Goal: Task Accomplishment & Management: Manage account settings

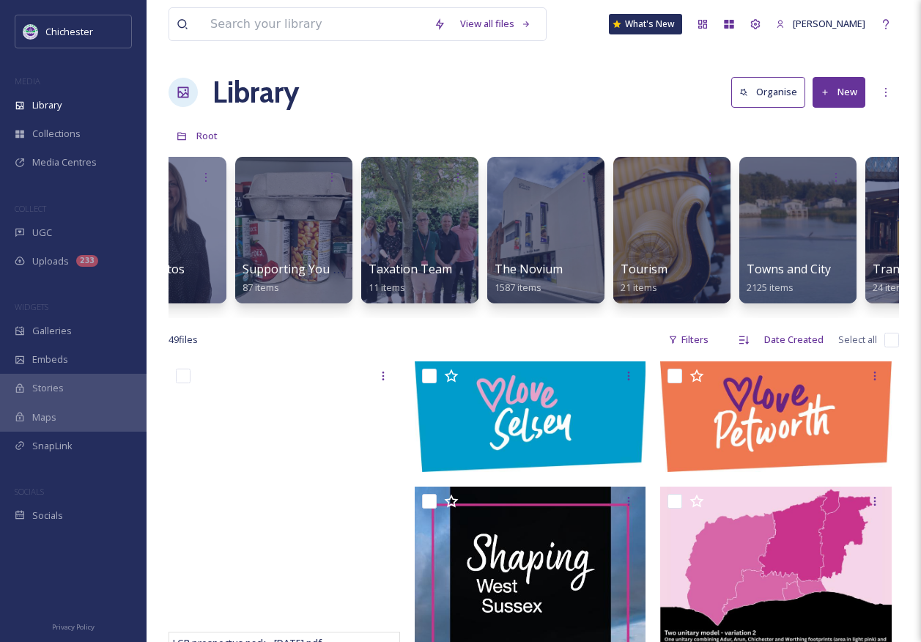
scroll to position [0, 5965]
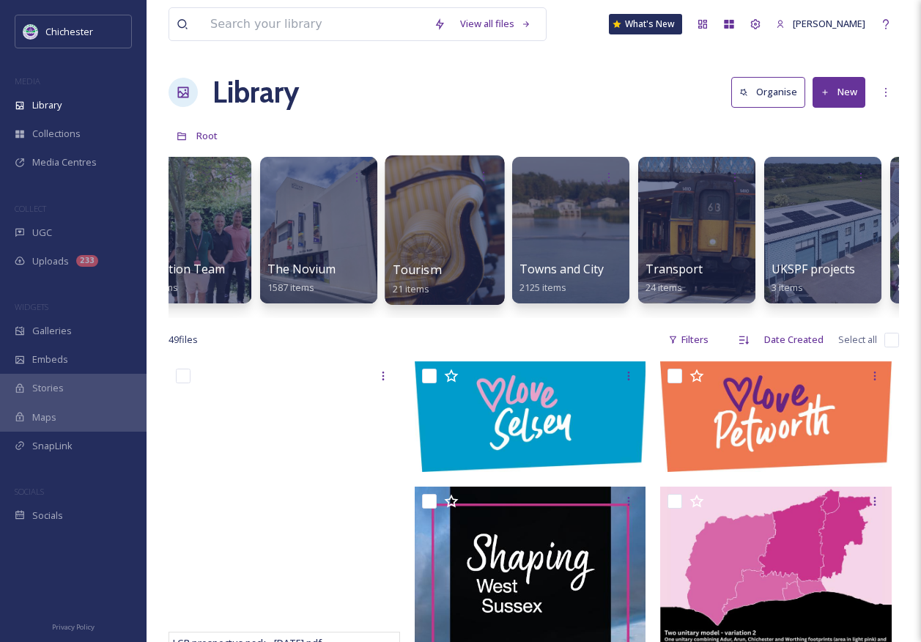
click at [446, 271] on div "Tourism 21 items" at bounding box center [445, 279] width 105 height 37
click at [401, 263] on span "Tourism" at bounding box center [417, 270] width 48 height 16
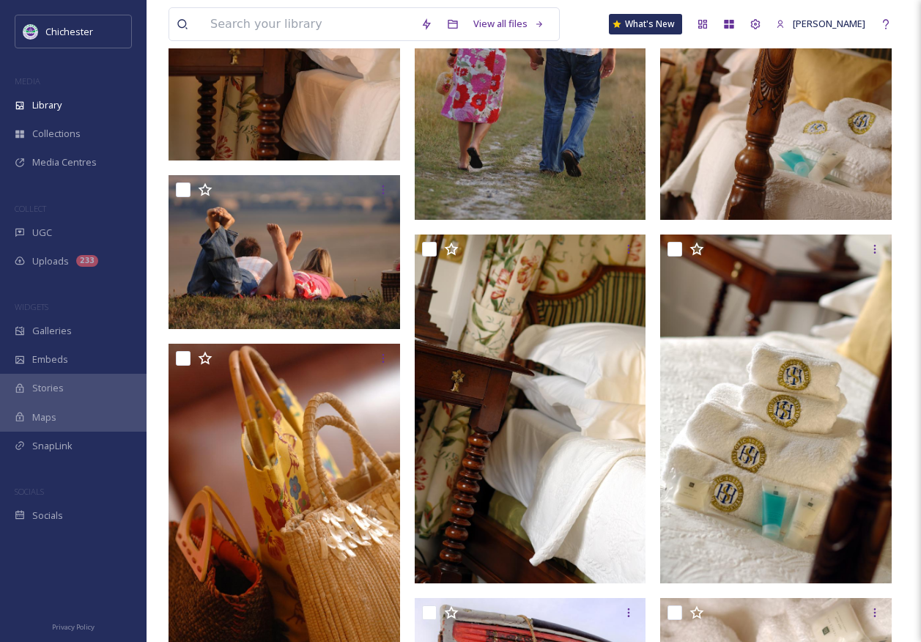
scroll to position [1466, 0]
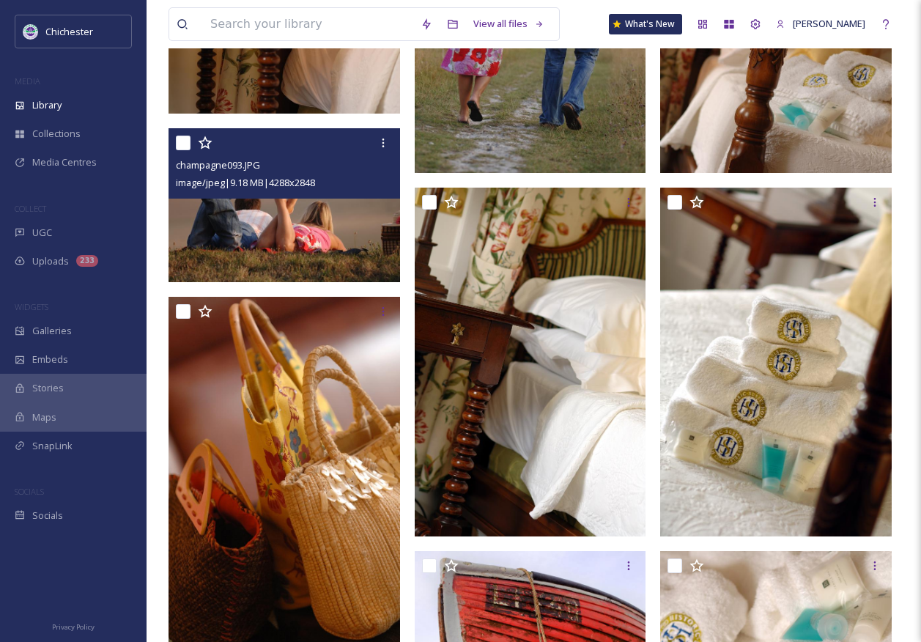
click at [263, 260] on img at bounding box center [285, 205] width 232 height 154
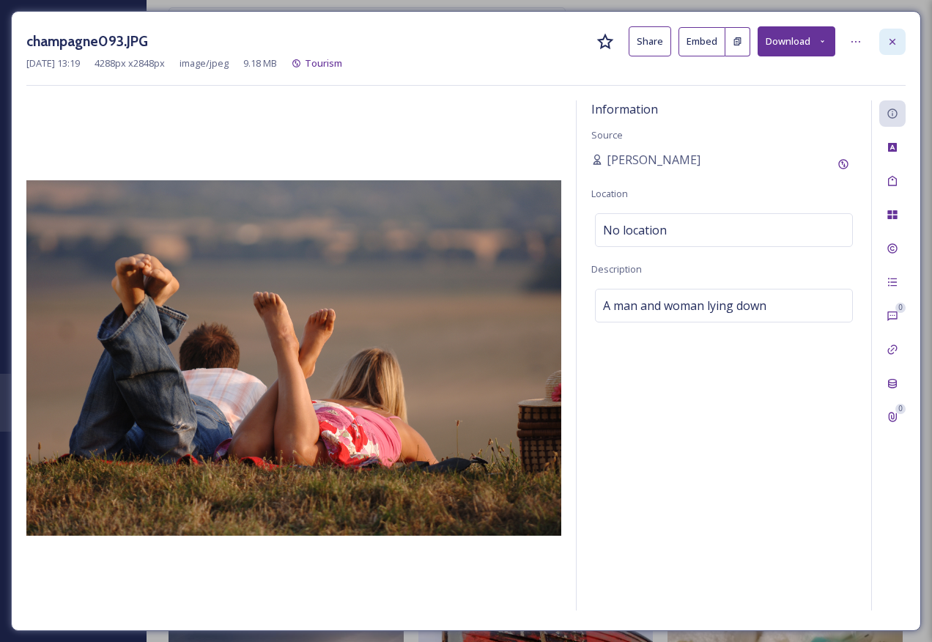
click at [890, 37] on icon at bounding box center [893, 42] width 12 height 12
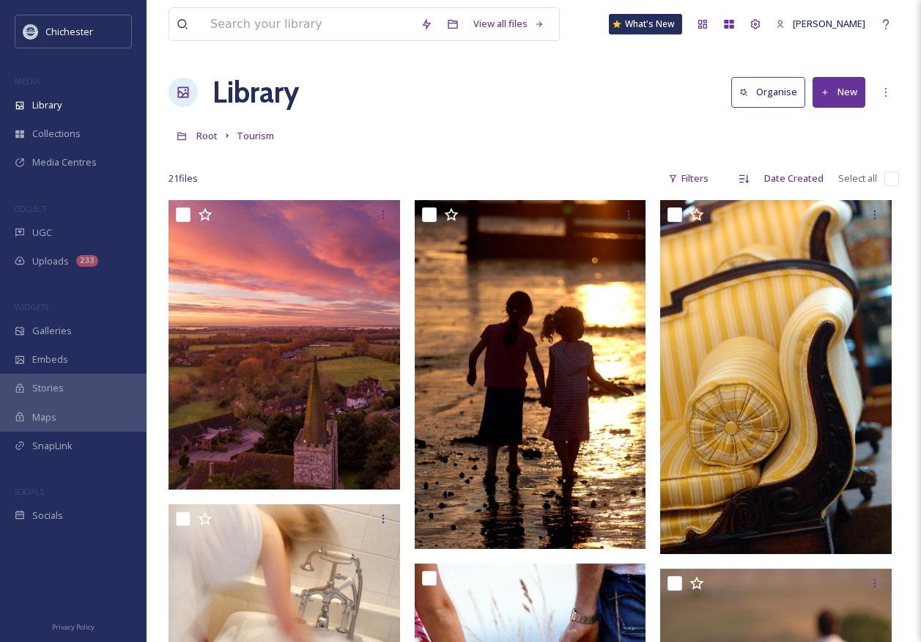
click at [405, 155] on div at bounding box center [534, 157] width 731 height 15
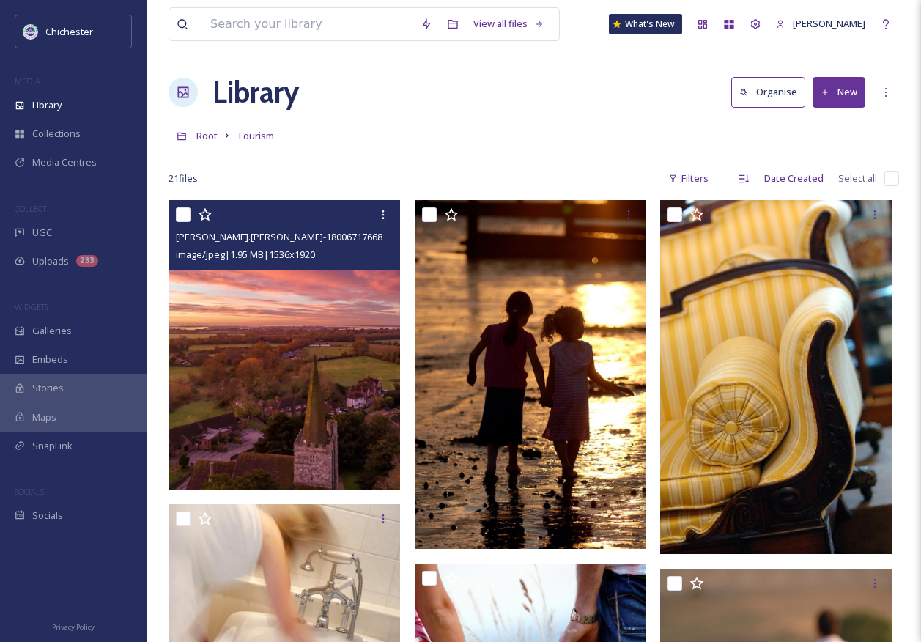
click at [256, 349] on img at bounding box center [285, 345] width 232 height 290
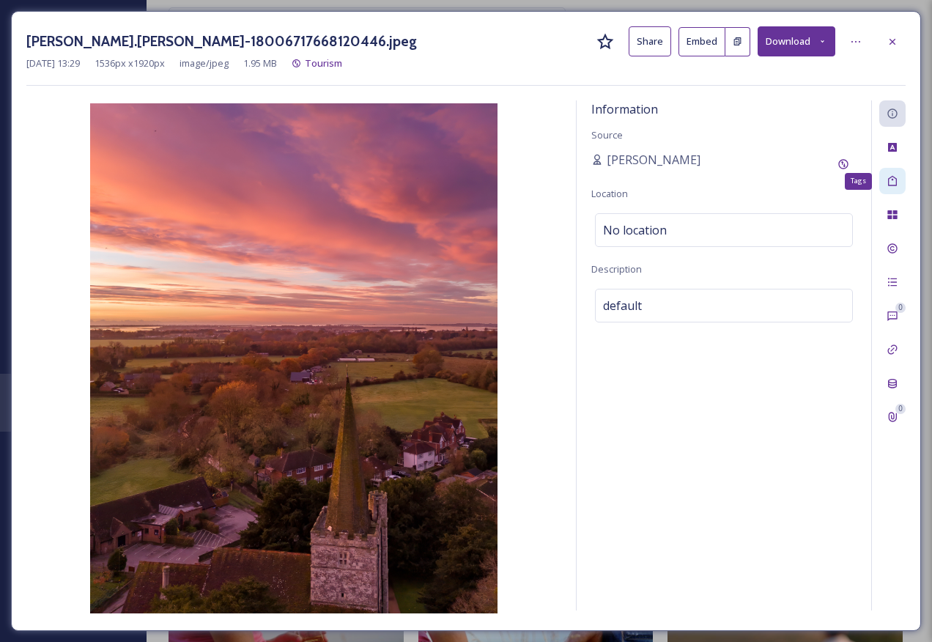
click at [894, 193] on div "Tags" at bounding box center [893, 181] width 26 height 26
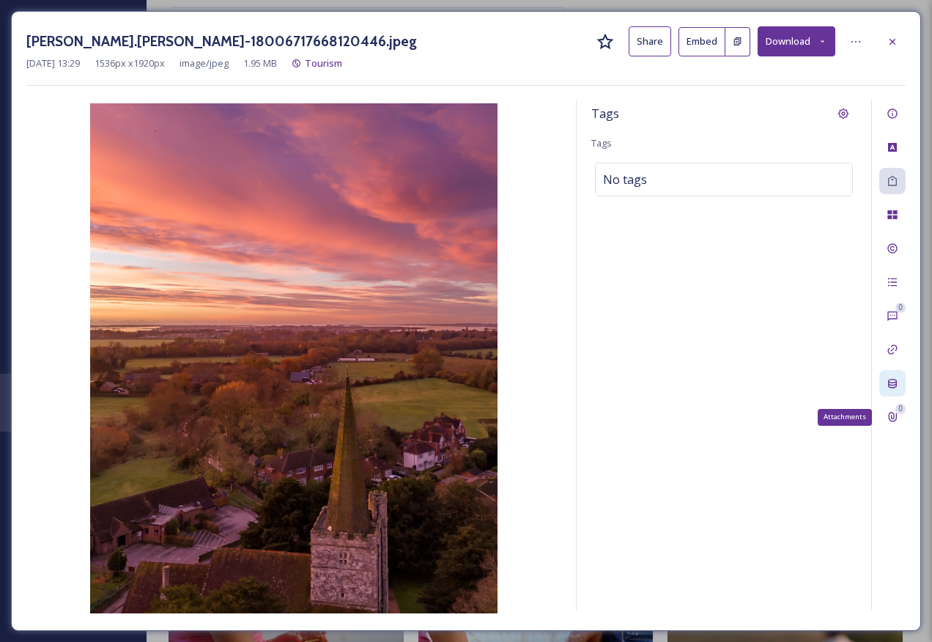
drag, startPoint x: 898, startPoint y: 404, endPoint x: 902, endPoint y: 386, distance: 18.7
click at [898, 403] on div "0 0 Attachments" at bounding box center [889, 355] width 34 height 510
click at [897, 384] on icon at bounding box center [893, 384] width 9 height 10
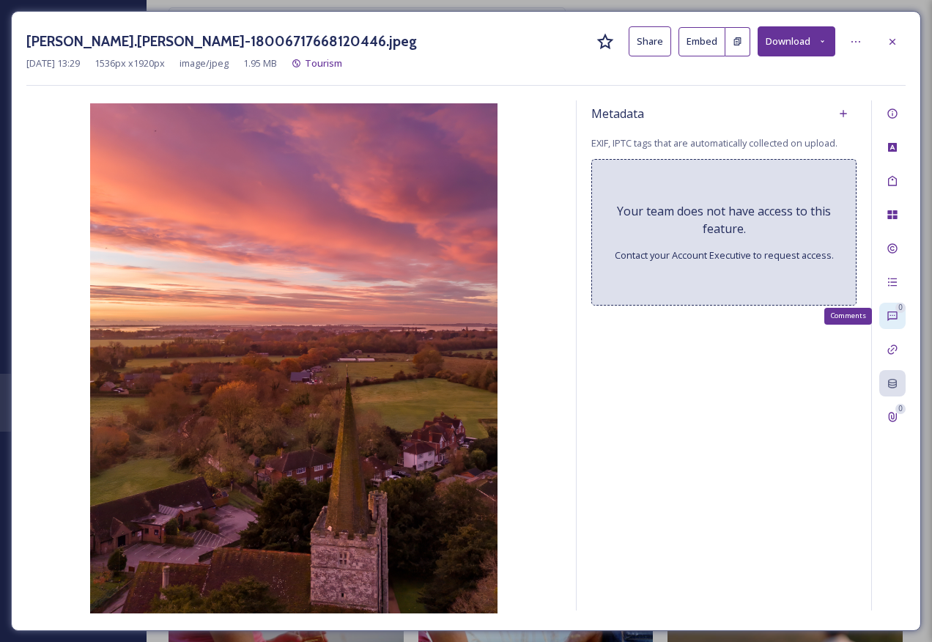
click at [891, 318] on icon at bounding box center [893, 316] width 12 height 12
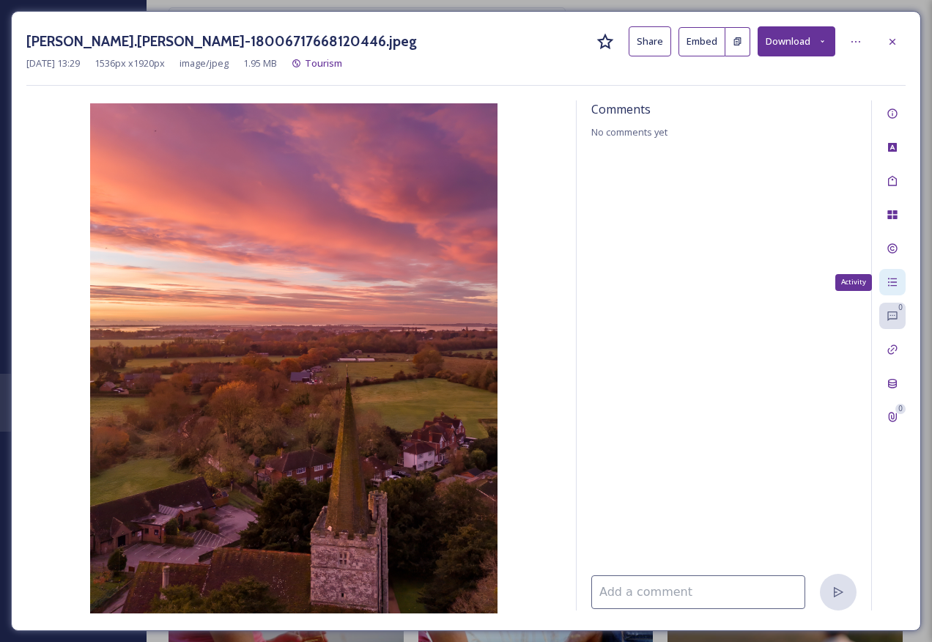
click at [896, 277] on icon at bounding box center [893, 282] width 12 height 12
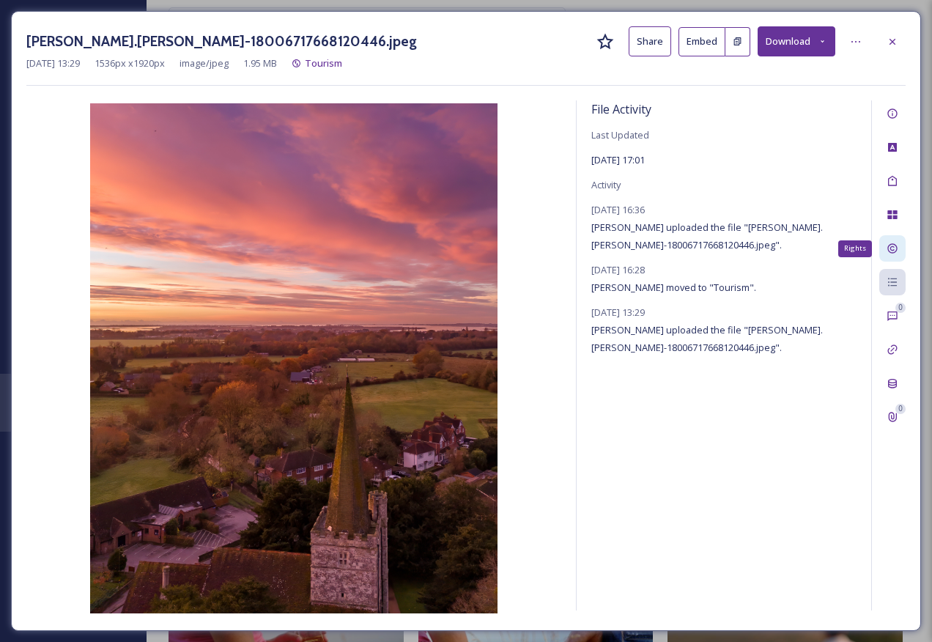
click at [903, 249] on div "Rights" at bounding box center [893, 248] width 26 height 26
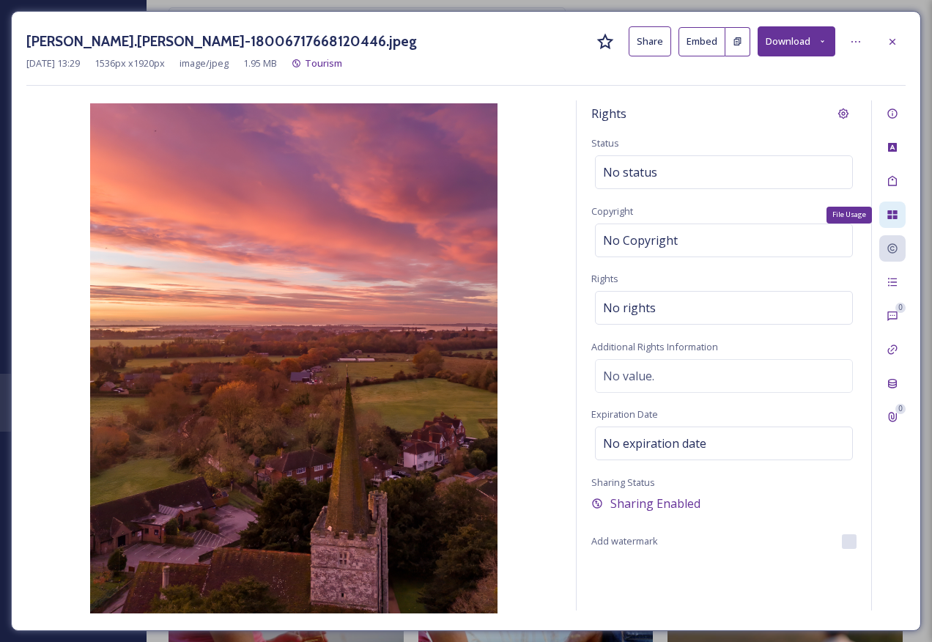
click at [895, 213] on icon at bounding box center [893, 214] width 10 height 9
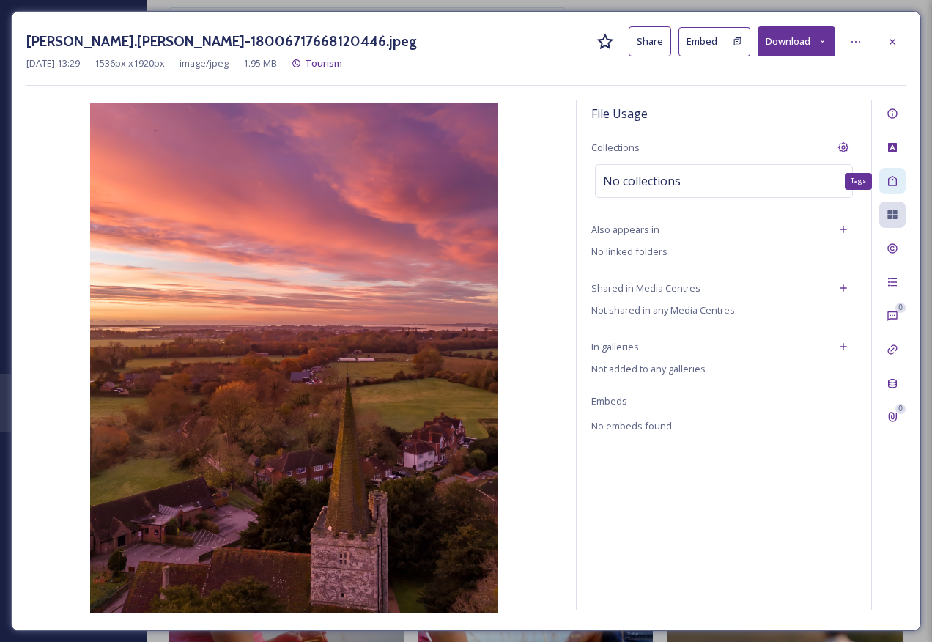
click at [894, 190] on div "Tags" at bounding box center [893, 181] width 26 height 26
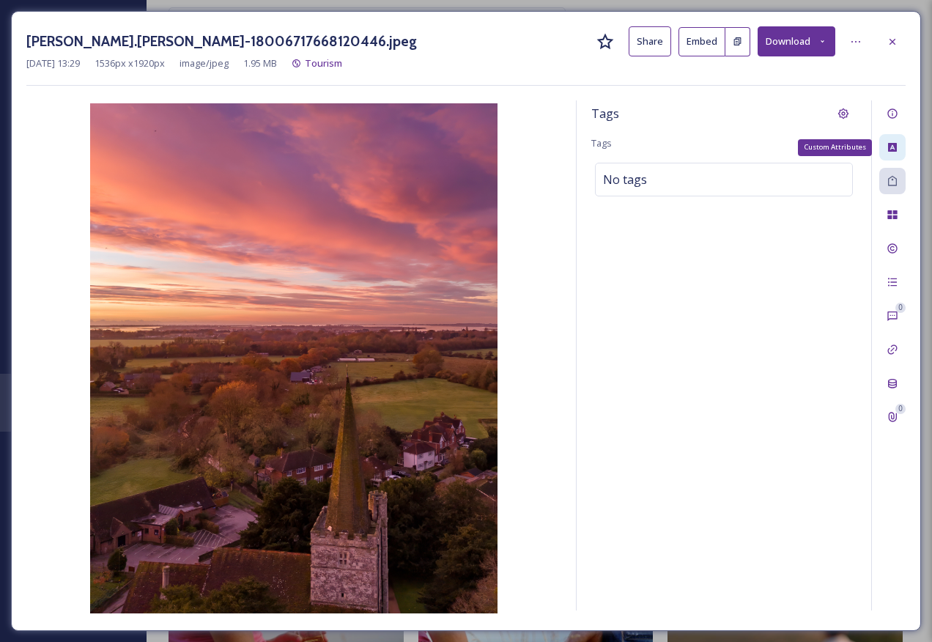
click at [894, 141] on icon at bounding box center [893, 147] width 12 height 12
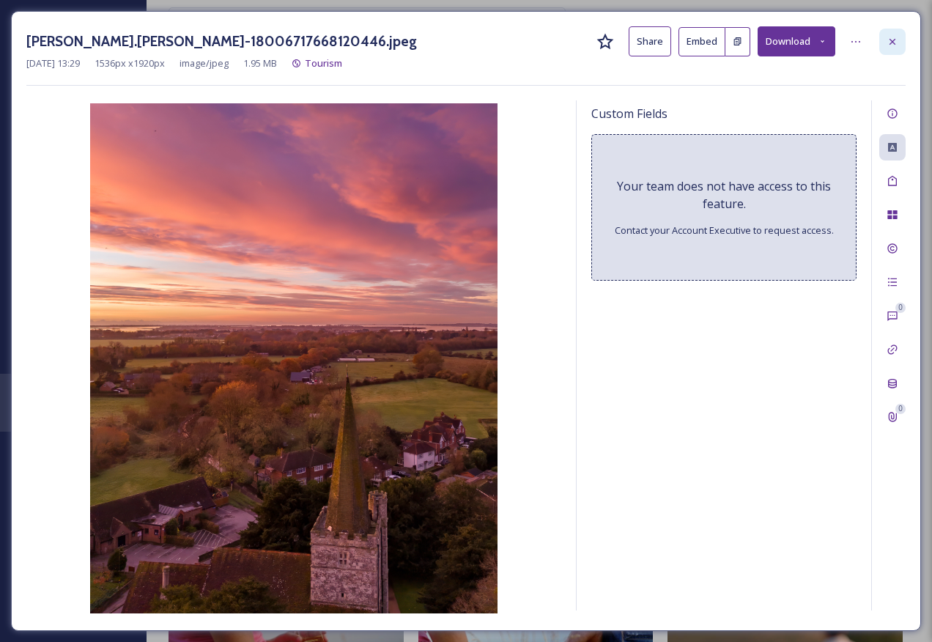
click at [900, 43] on div at bounding box center [893, 42] width 26 height 26
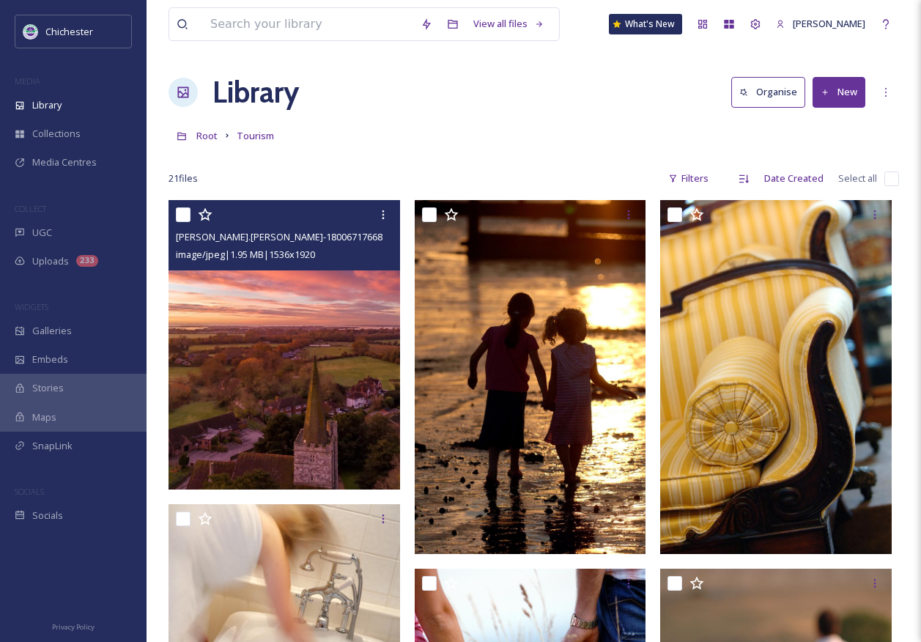
click at [475, 140] on div "Root Tourism" at bounding box center [534, 136] width 731 height 28
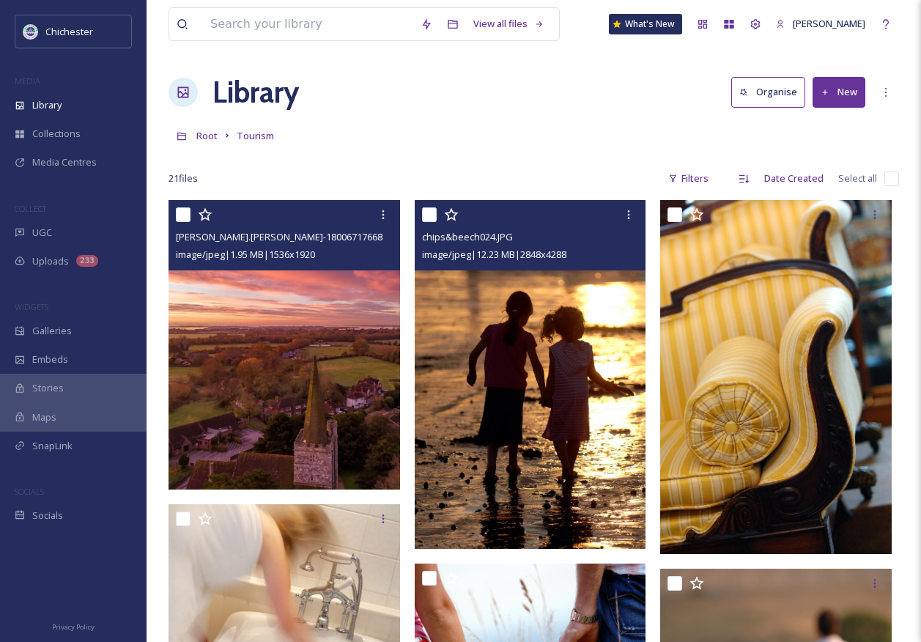
click at [557, 465] on img at bounding box center [531, 374] width 232 height 349
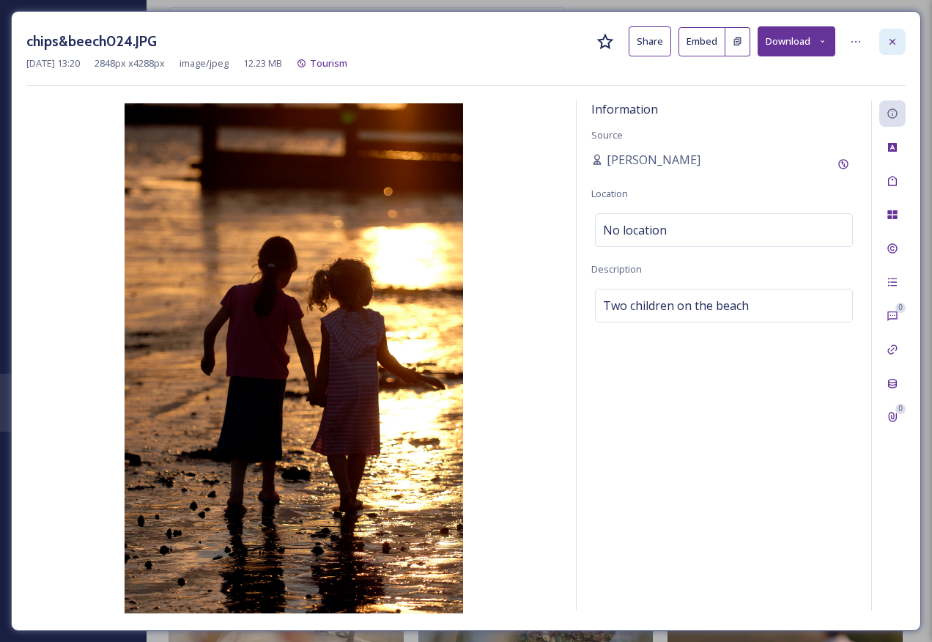
click at [891, 38] on icon at bounding box center [893, 42] width 12 height 12
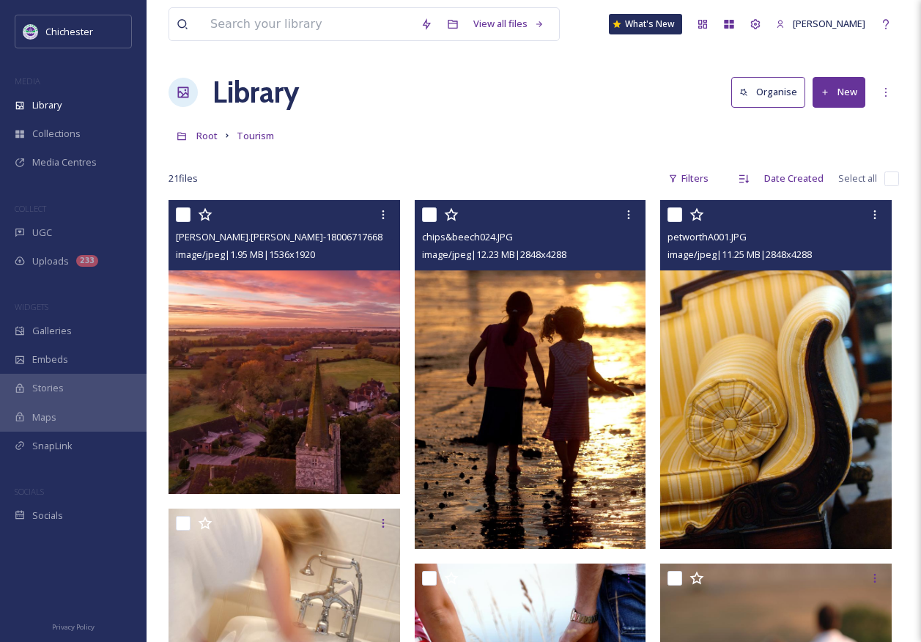
click at [721, 481] on img at bounding box center [777, 374] width 232 height 349
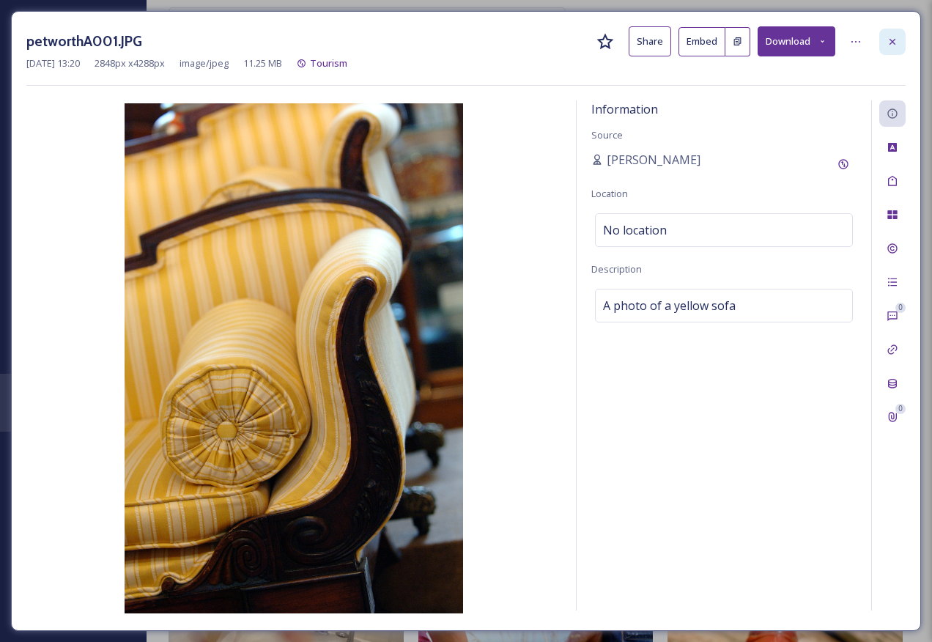
click at [902, 41] on div at bounding box center [893, 42] width 26 height 26
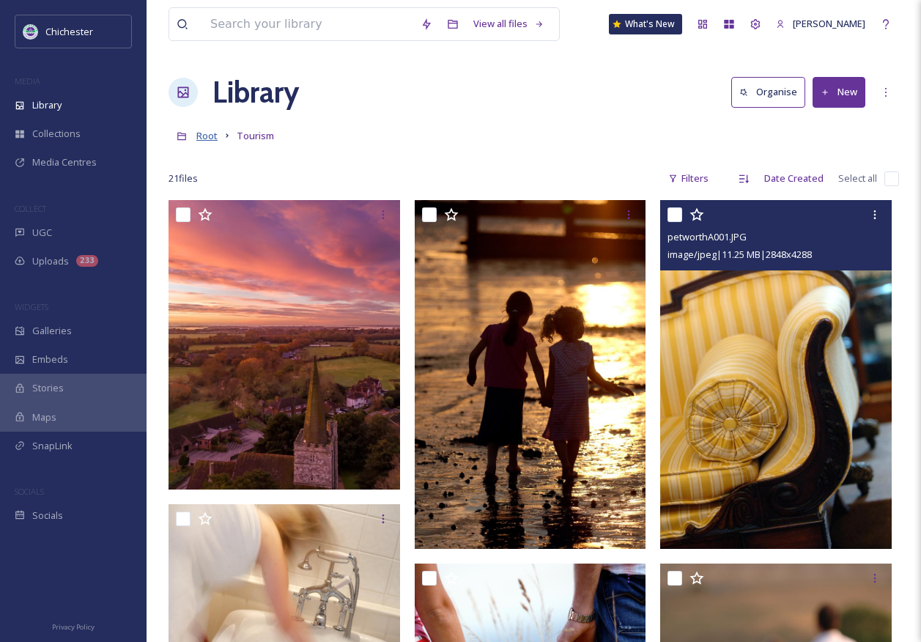
click at [201, 141] on span "Root" at bounding box center [206, 135] width 21 height 13
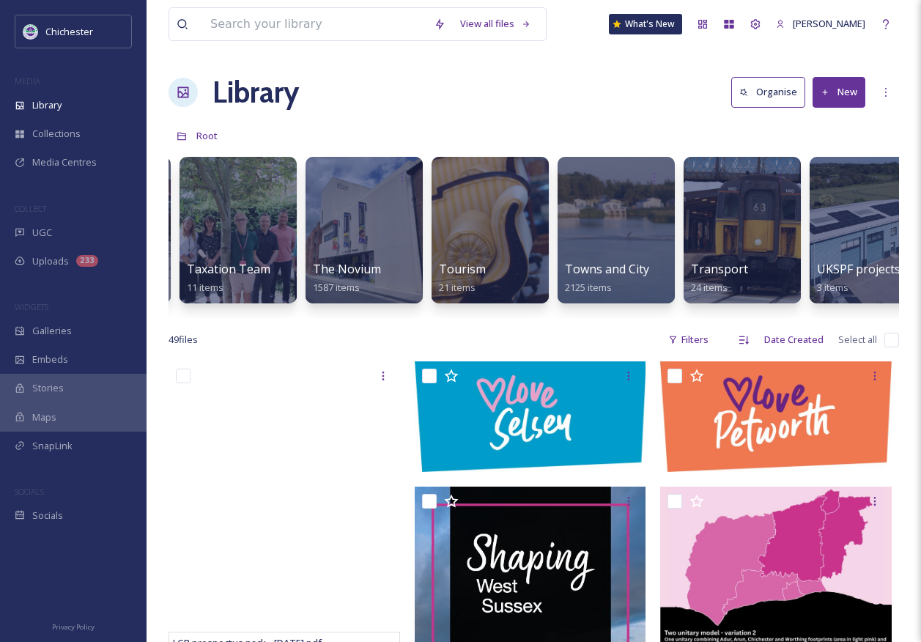
scroll to position [0, 5890]
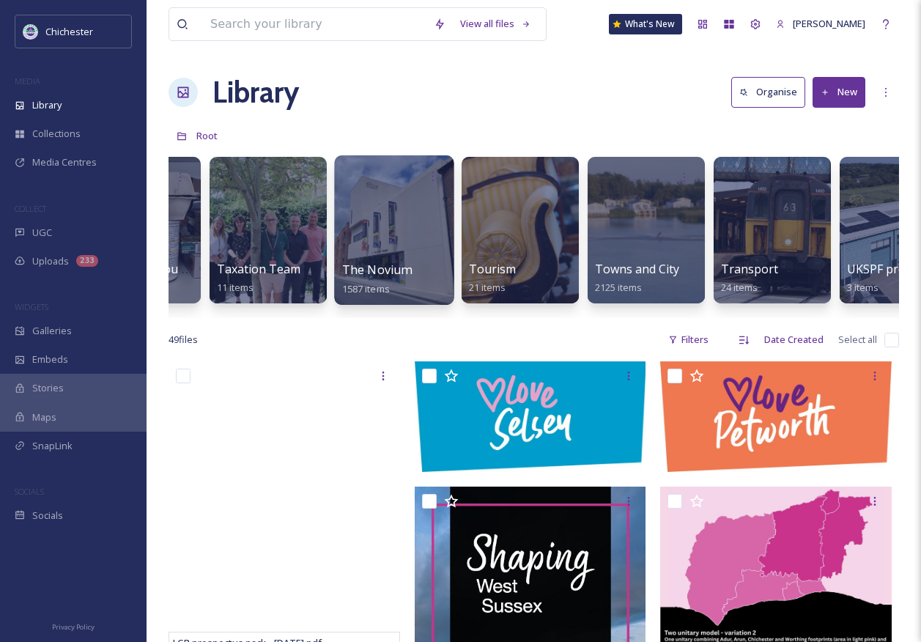
click at [411, 279] on div "The Novium 1587 items" at bounding box center [394, 279] width 105 height 37
click at [381, 273] on span "The Novium" at bounding box center [377, 270] width 70 height 16
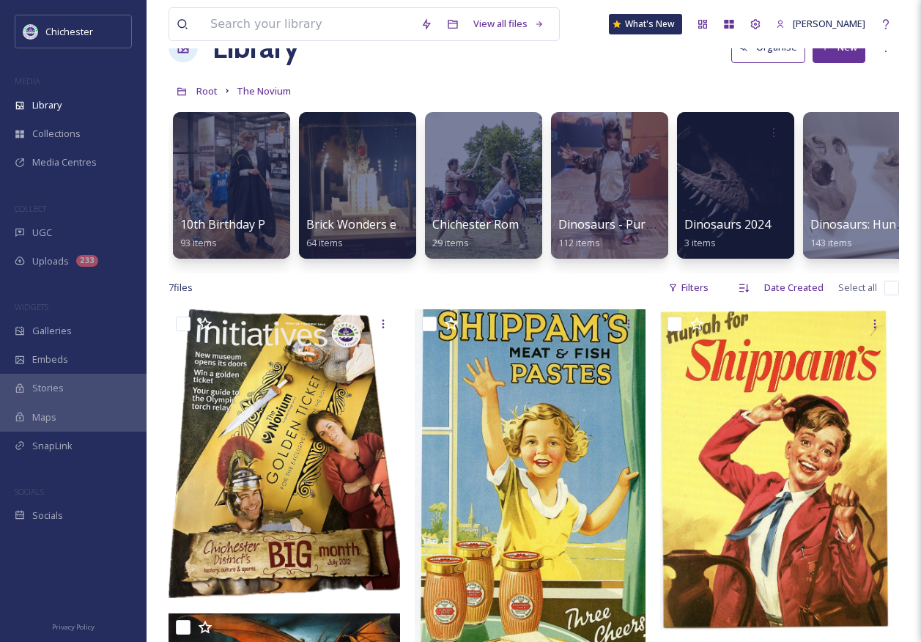
scroll to position [31, 0]
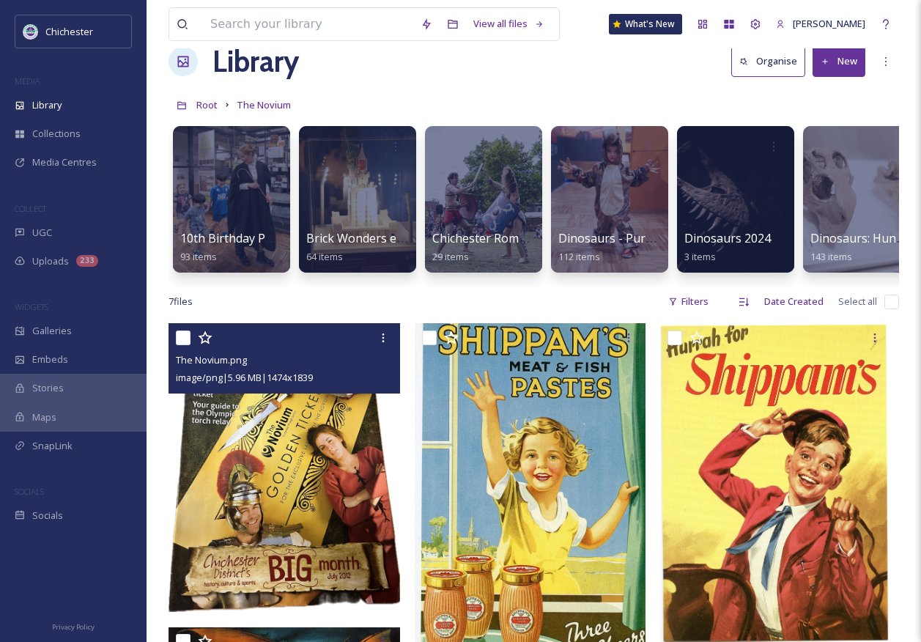
click at [321, 488] on img at bounding box center [285, 467] width 232 height 289
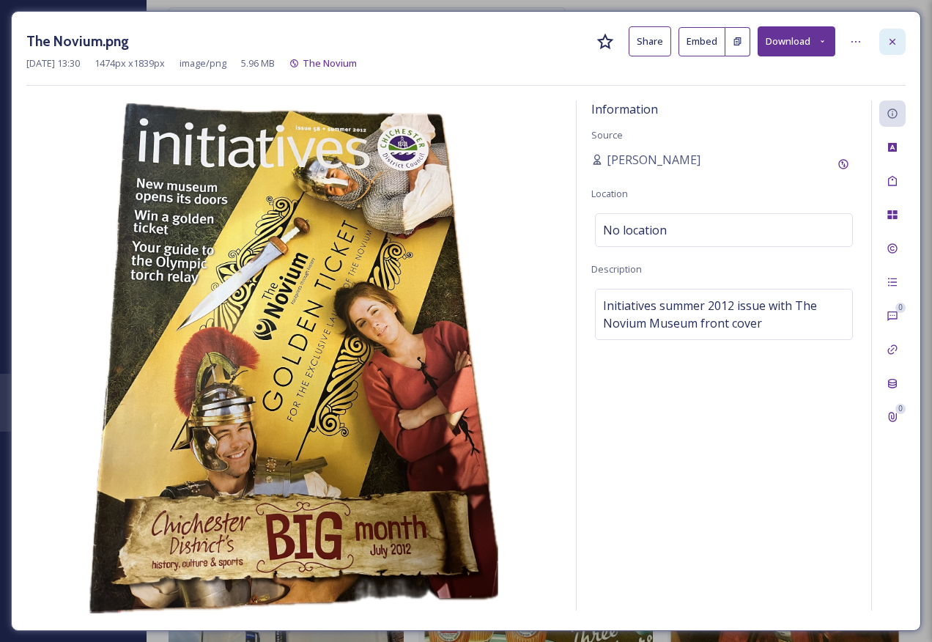
click at [902, 42] on div at bounding box center [893, 42] width 26 height 26
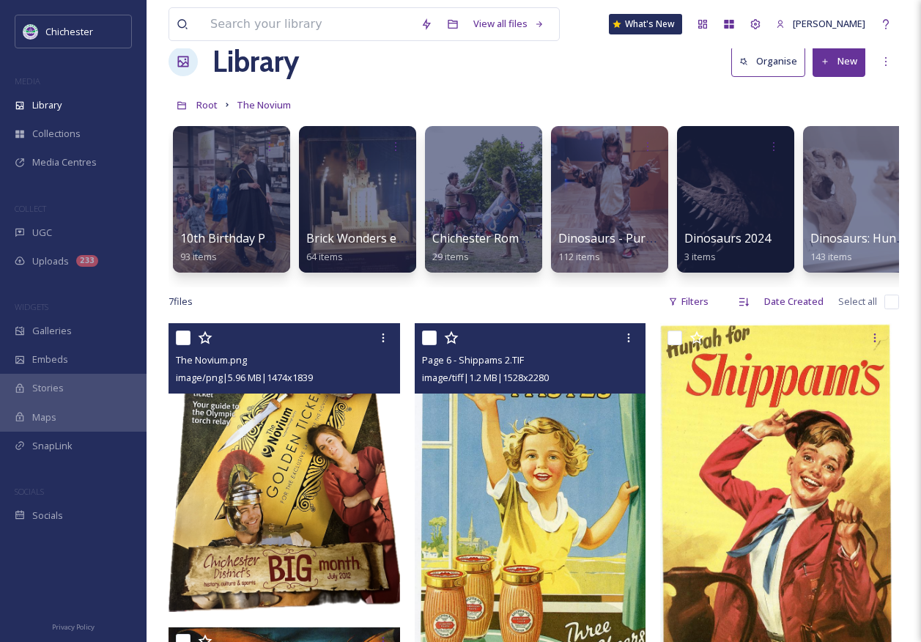
click at [544, 515] on img at bounding box center [531, 495] width 232 height 345
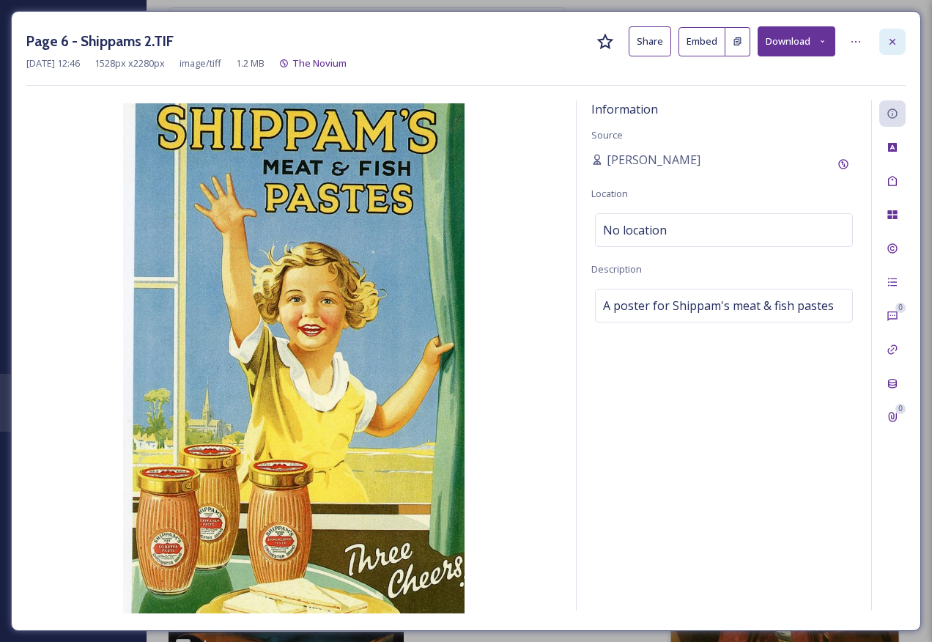
click at [886, 34] on div at bounding box center [893, 42] width 26 height 26
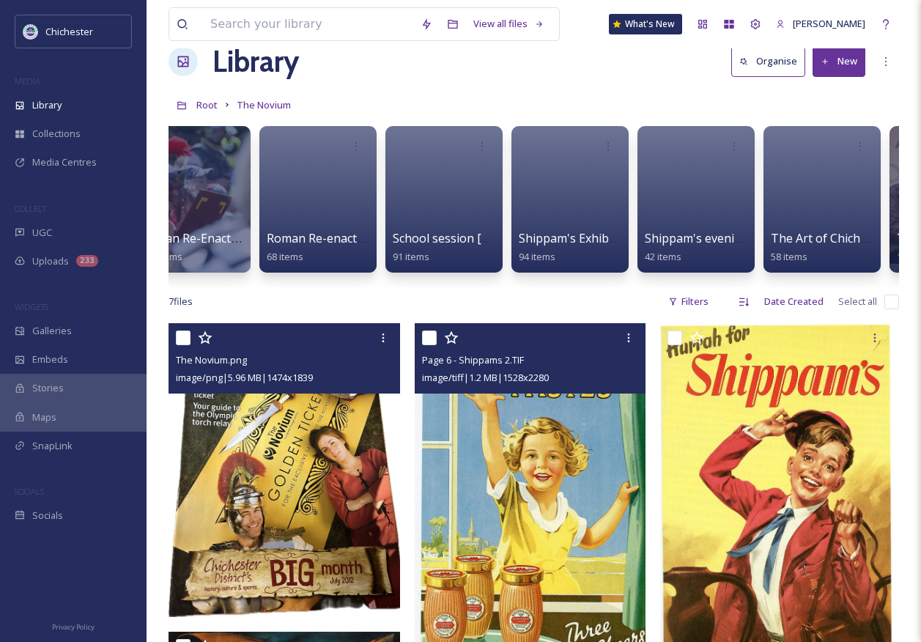
scroll to position [0, 2090]
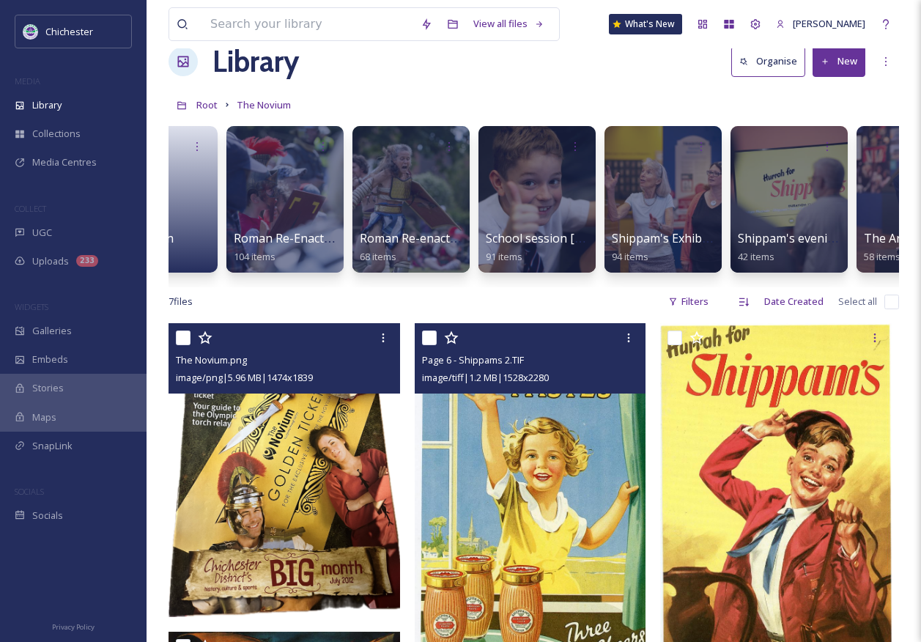
click at [838, 63] on button "New" at bounding box center [839, 61] width 53 height 30
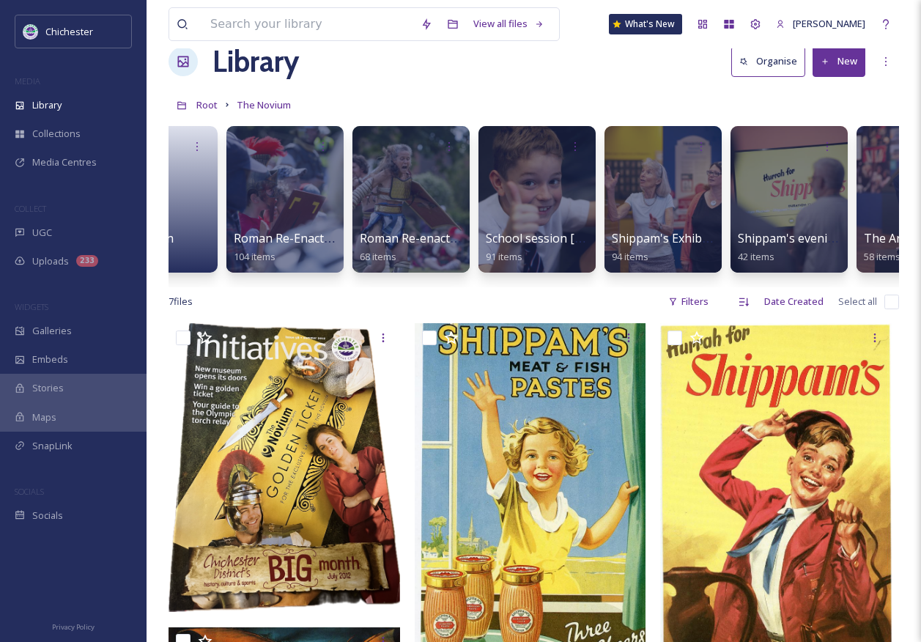
click at [394, 301] on div "7 file s Filters Date Created Select all" at bounding box center [534, 301] width 731 height 29
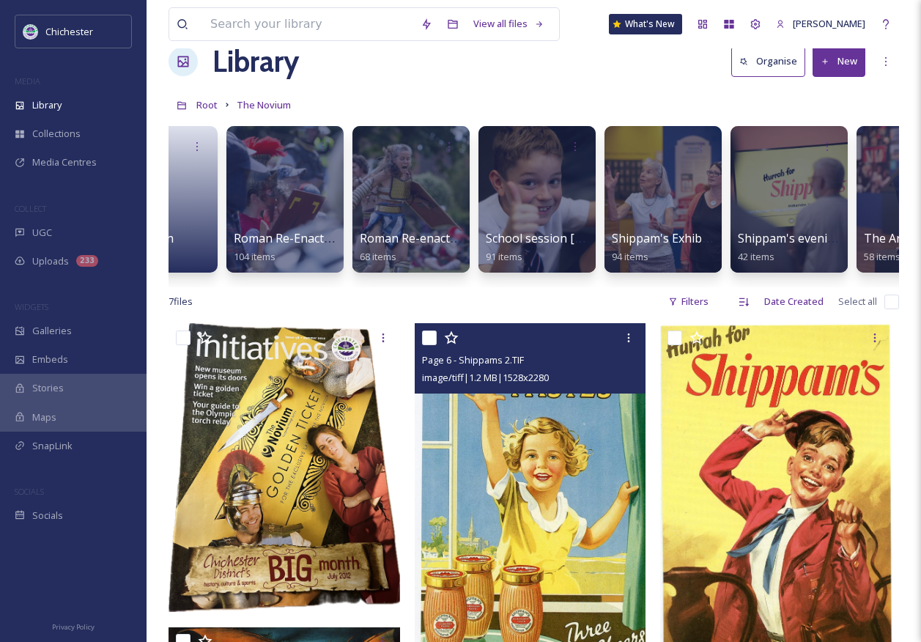
click at [435, 345] on input "checkbox" at bounding box center [429, 338] width 15 height 15
checkbox input "true"
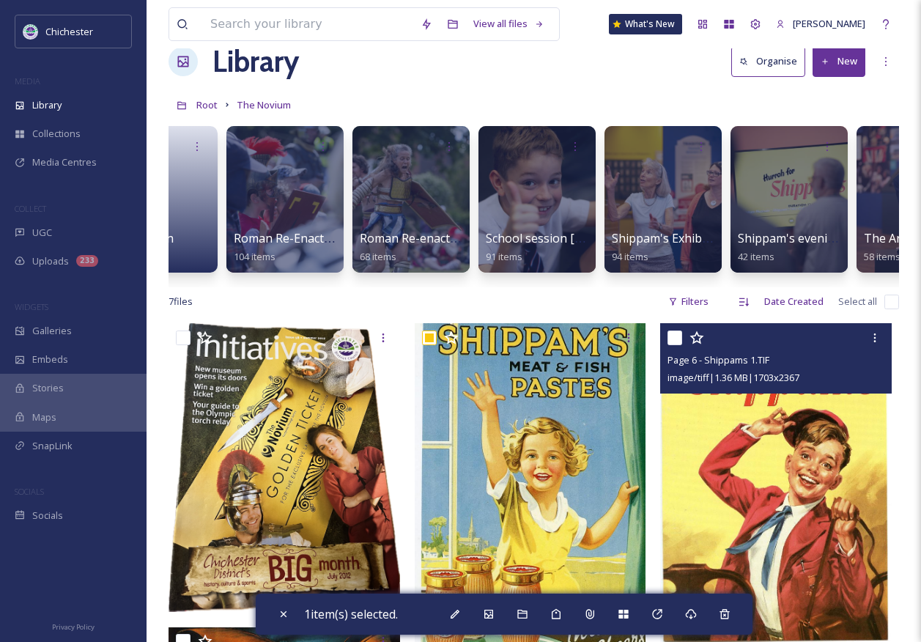
click at [672, 345] on input "checkbox" at bounding box center [675, 338] width 15 height 15
checkbox input "true"
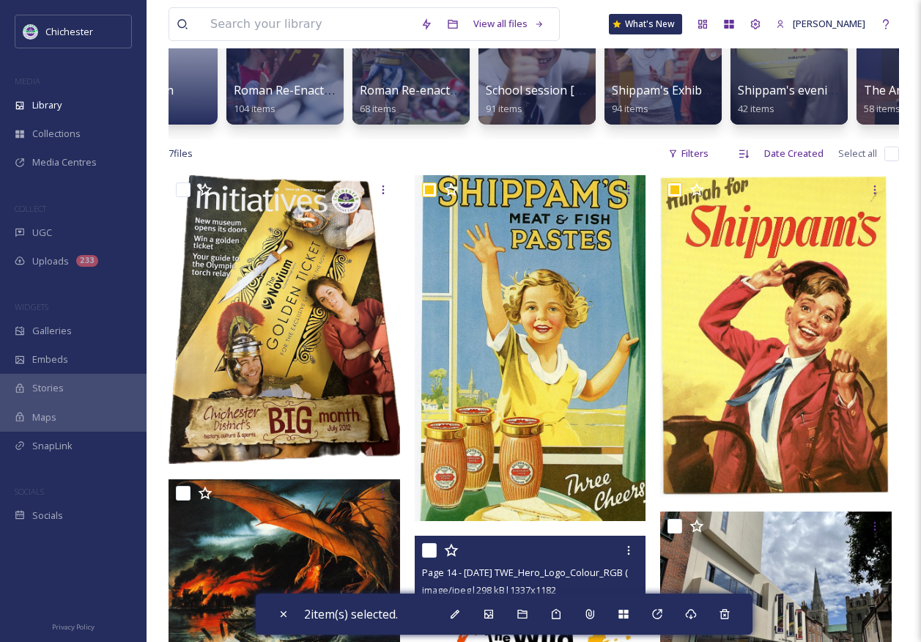
scroll to position [31, 0]
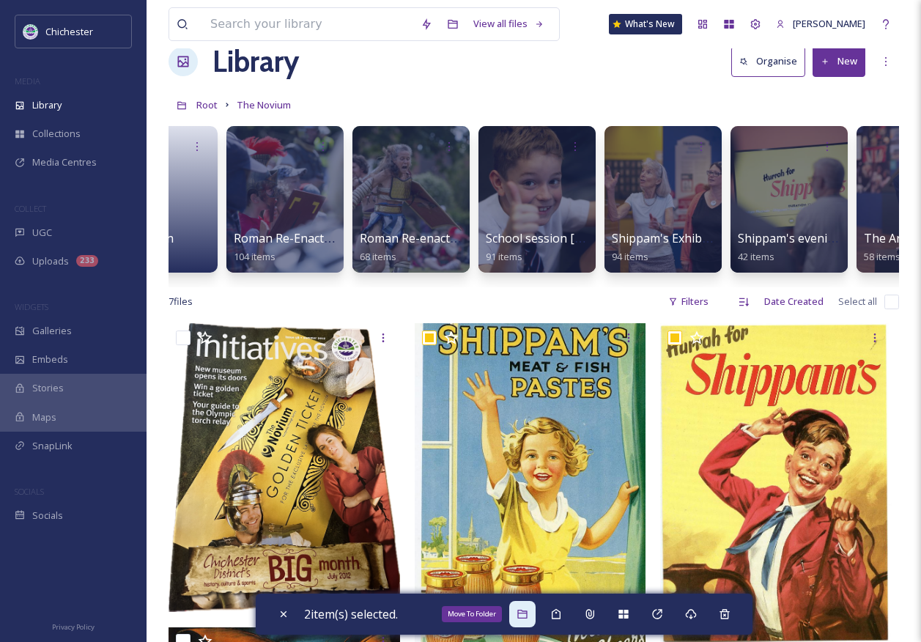
click at [529, 619] on icon at bounding box center [523, 614] width 12 height 12
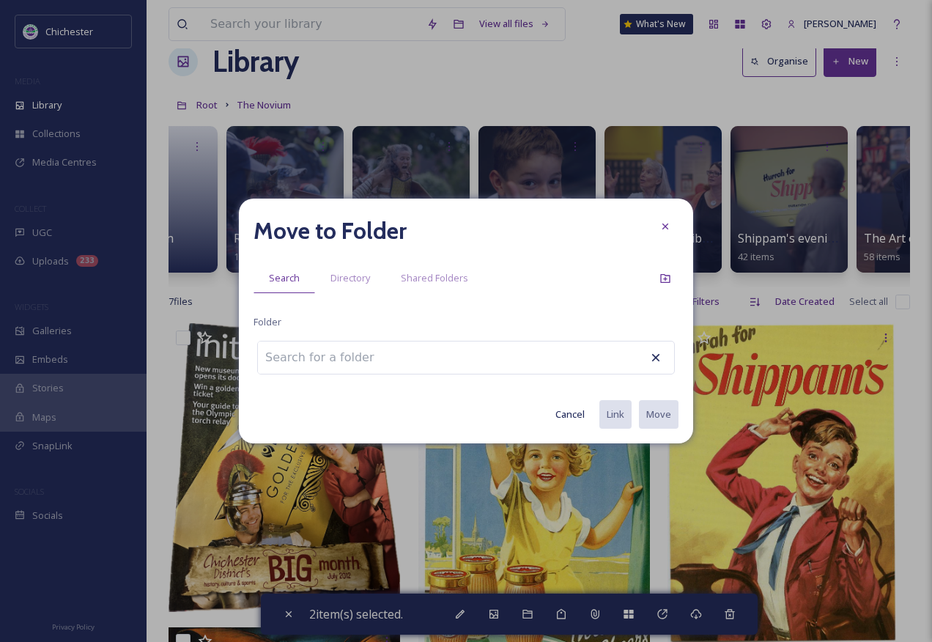
click at [325, 359] on input at bounding box center [338, 358] width 161 height 32
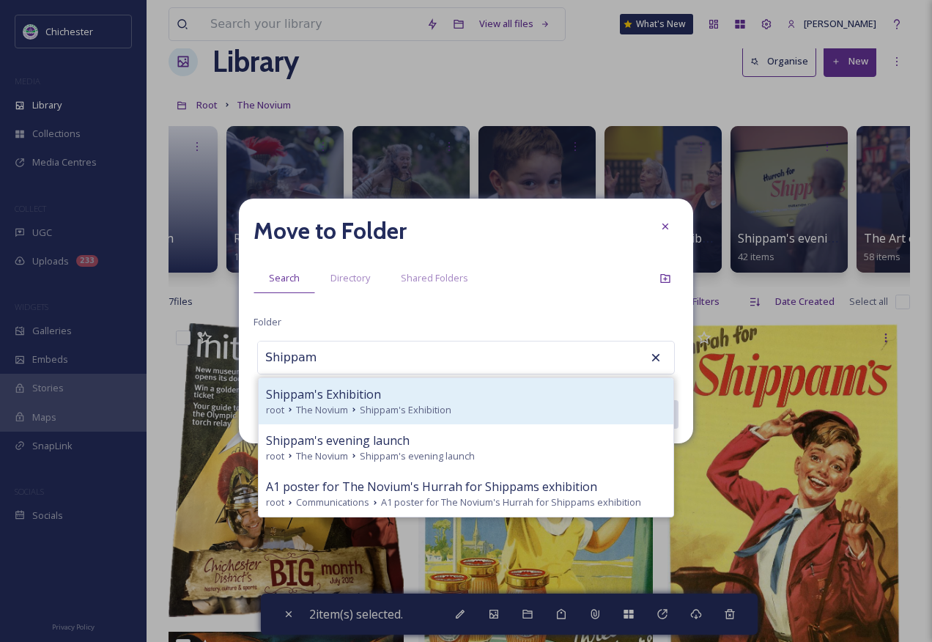
click at [339, 391] on span "Shippam's Exhibition" at bounding box center [323, 395] width 115 height 18
type input "Shippam's Exhibition"
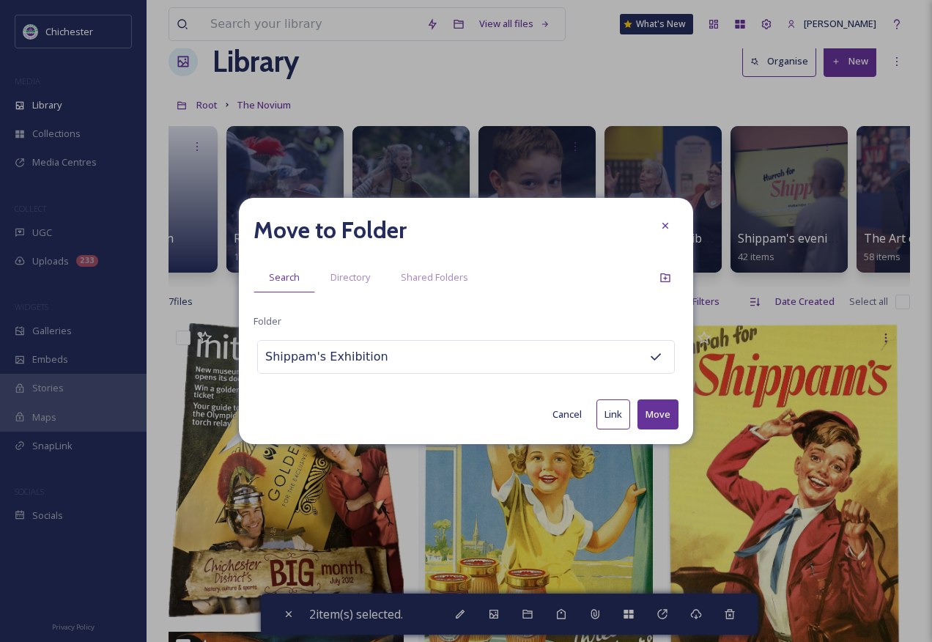
click at [647, 413] on button "Move" at bounding box center [658, 415] width 41 height 30
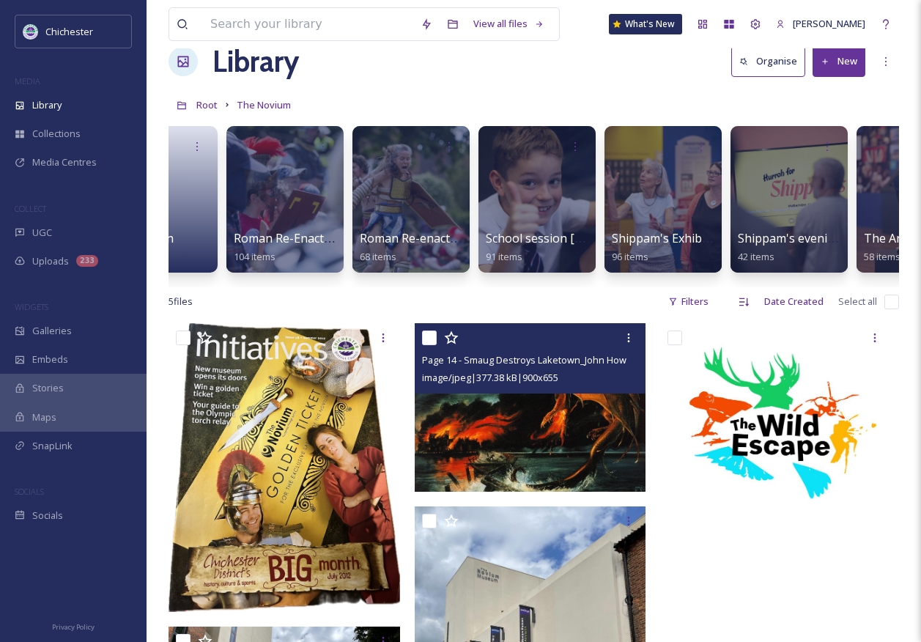
click at [465, 449] on img at bounding box center [531, 407] width 232 height 169
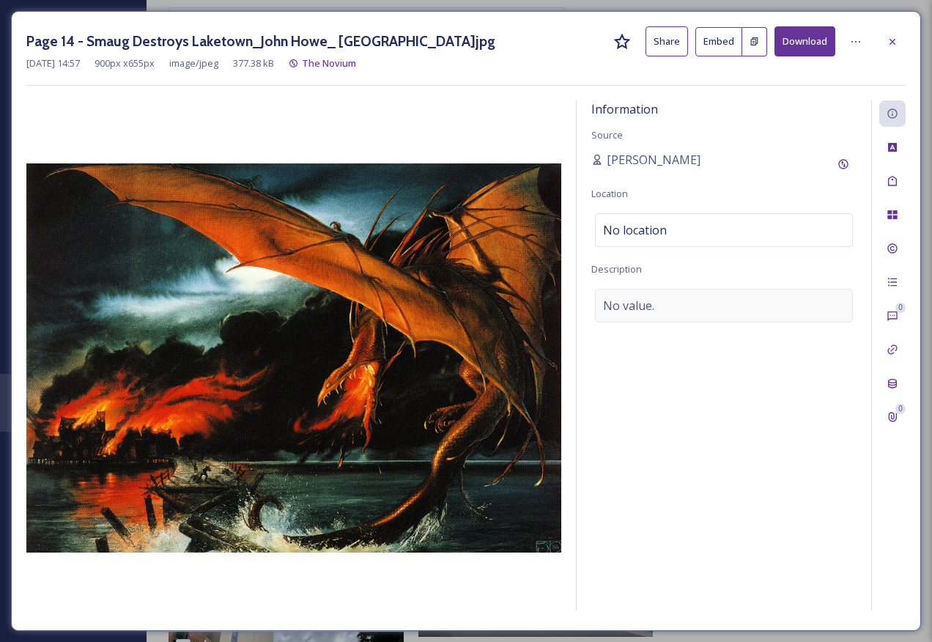
click at [658, 303] on div "No value." at bounding box center [724, 306] width 258 height 34
click at [658, 303] on textarea at bounding box center [724, 350] width 265 height 122
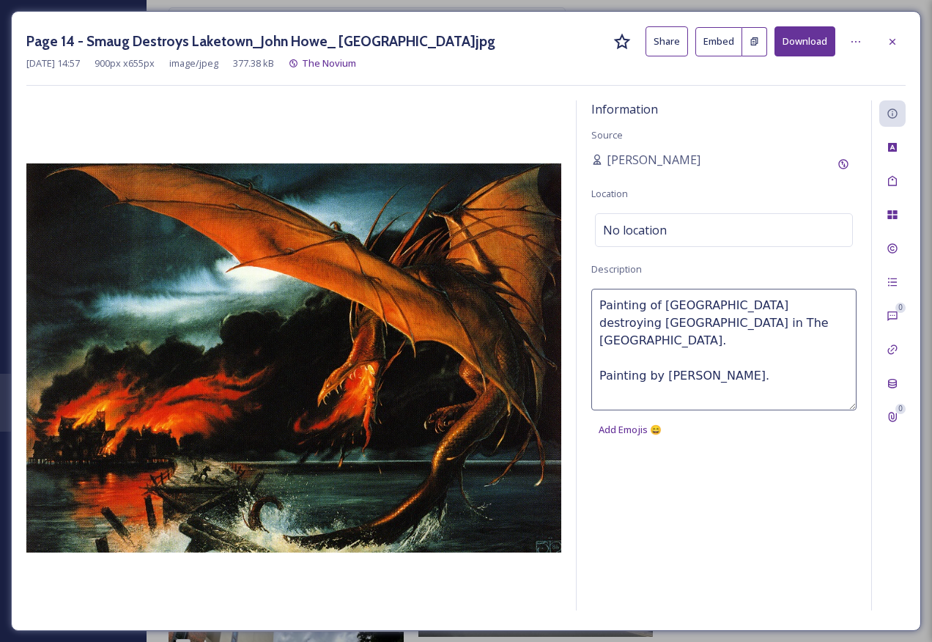
type textarea "Painting of Smaug destroying Laketown in The Hobbit. Painting by John Howe."
click at [788, 358] on textarea "Painting of Smaug destroying Laketown in The Hobbit. Painting by John Howe." at bounding box center [724, 350] width 265 height 122
click at [685, 232] on div "No location" at bounding box center [724, 230] width 258 height 34
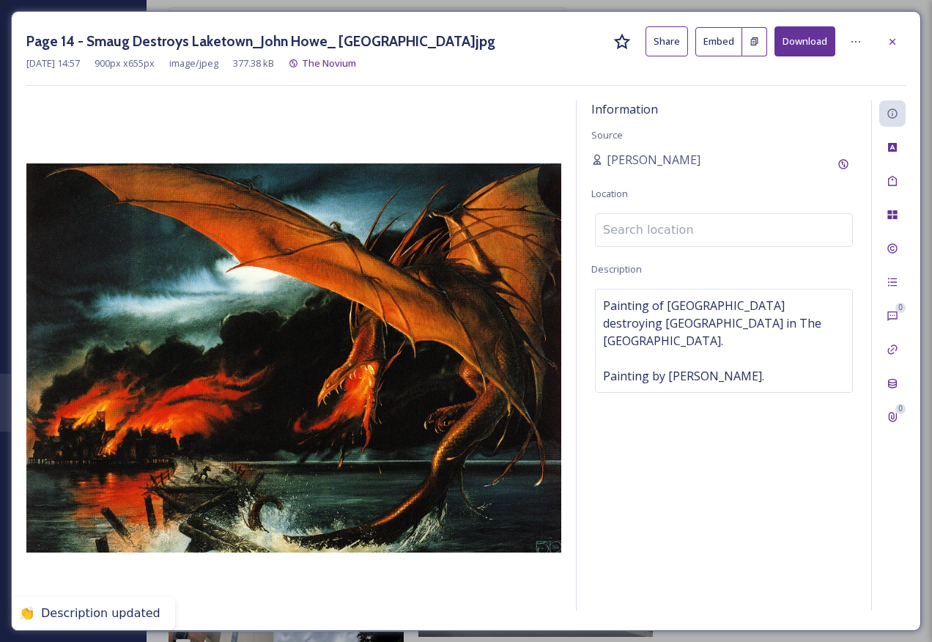
click at [781, 439] on div "Information Source Clare Hawkin Location Description Painting of Smaug destroyi…" at bounding box center [724, 355] width 295 height 510
click at [896, 43] on icon at bounding box center [893, 42] width 12 height 12
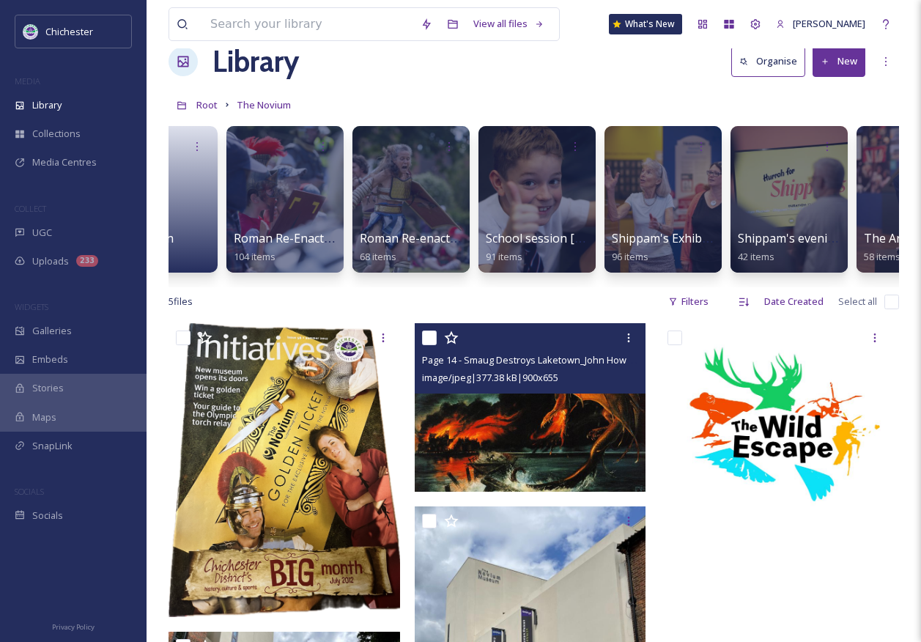
click at [447, 111] on div "Root The Novium" at bounding box center [534, 105] width 731 height 28
click at [434, 114] on div "Root The Novium" at bounding box center [534, 105] width 731 height 28
